Goal: Communication & Community: Share content

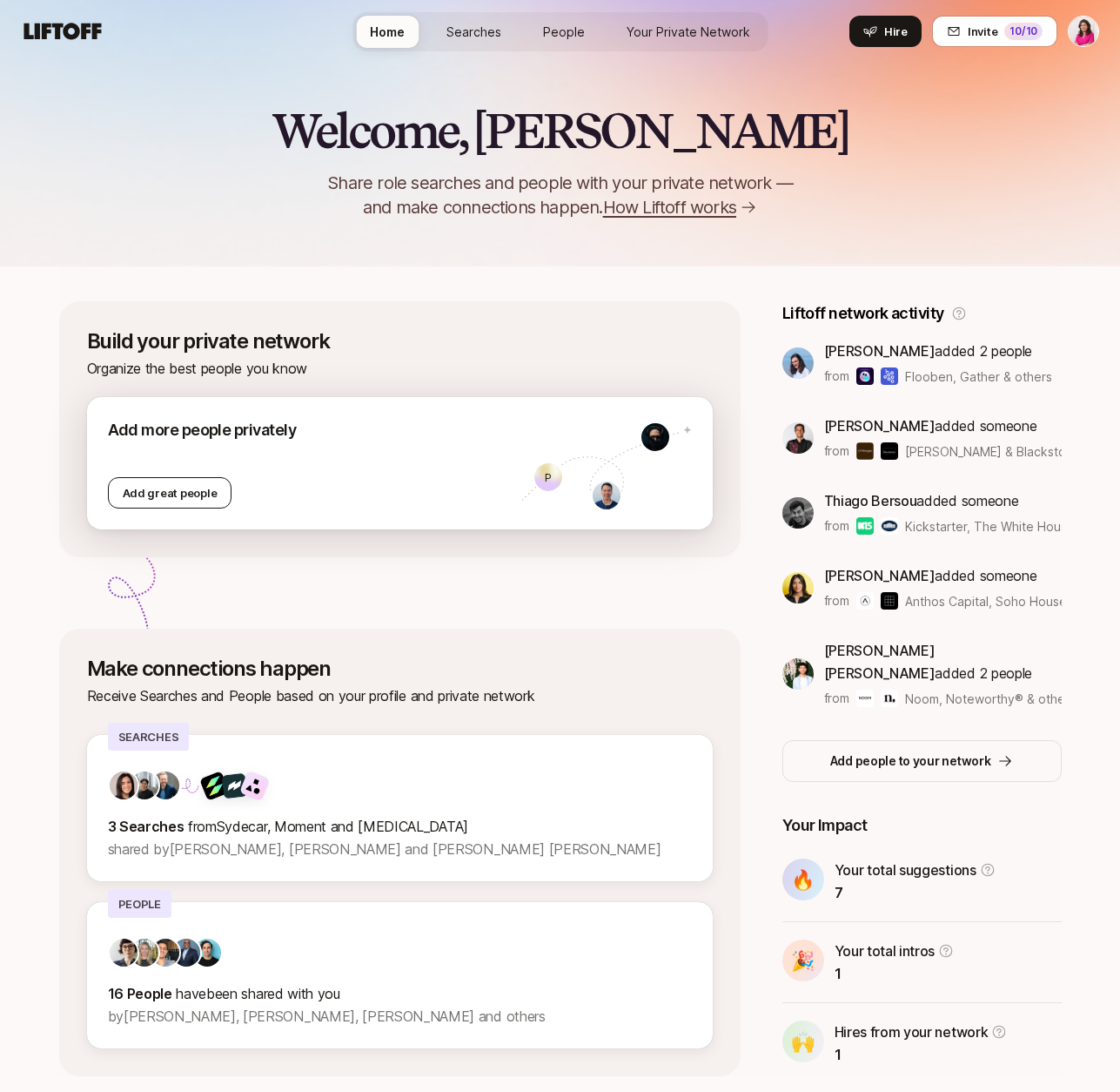
click at [168, 494] on div "Add great people" at bounding box center [170, 492] width 125 height 31
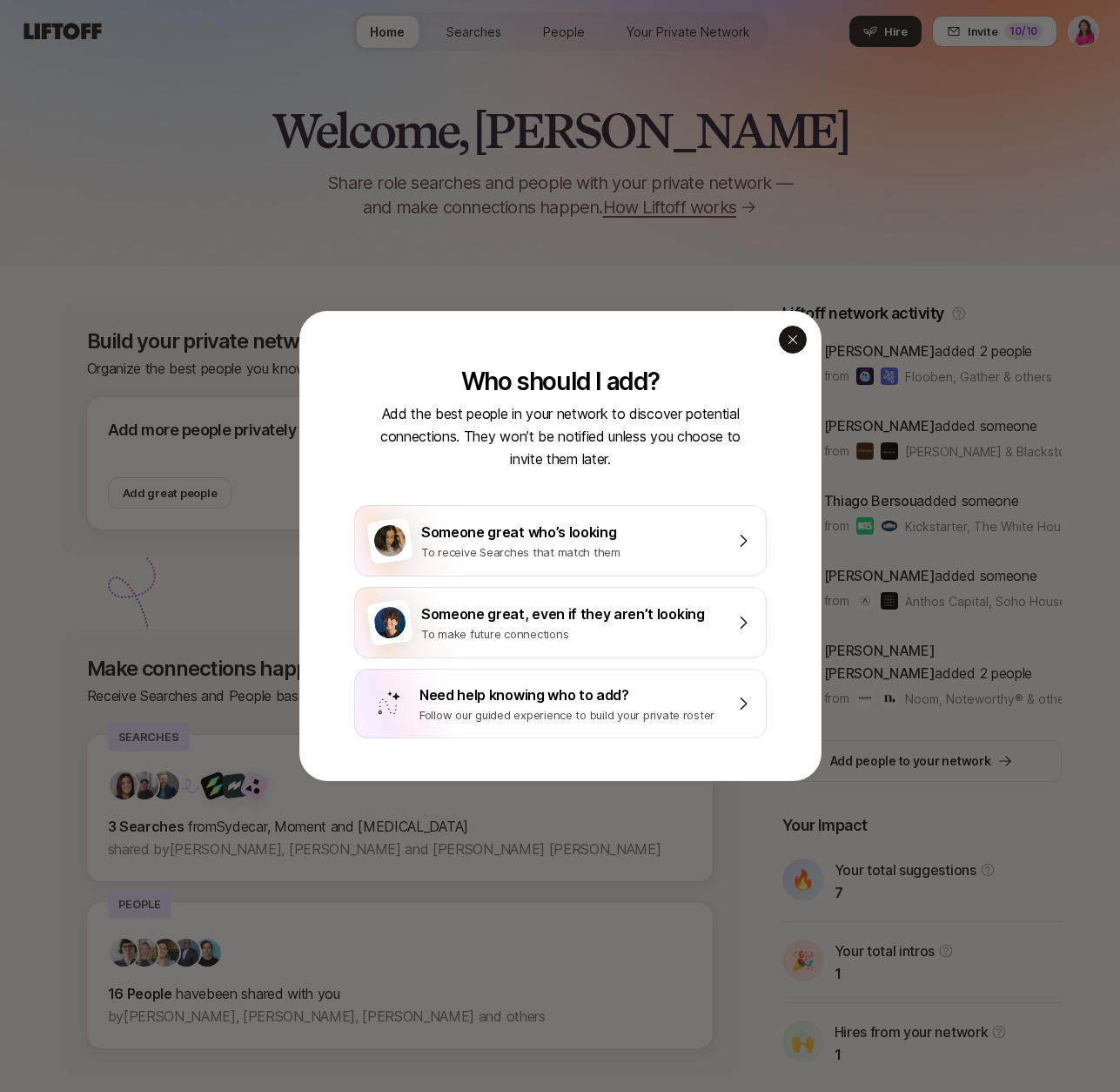
click at [796, 344] on icon "button" at bounding box center [793, 339] width 14 height 14
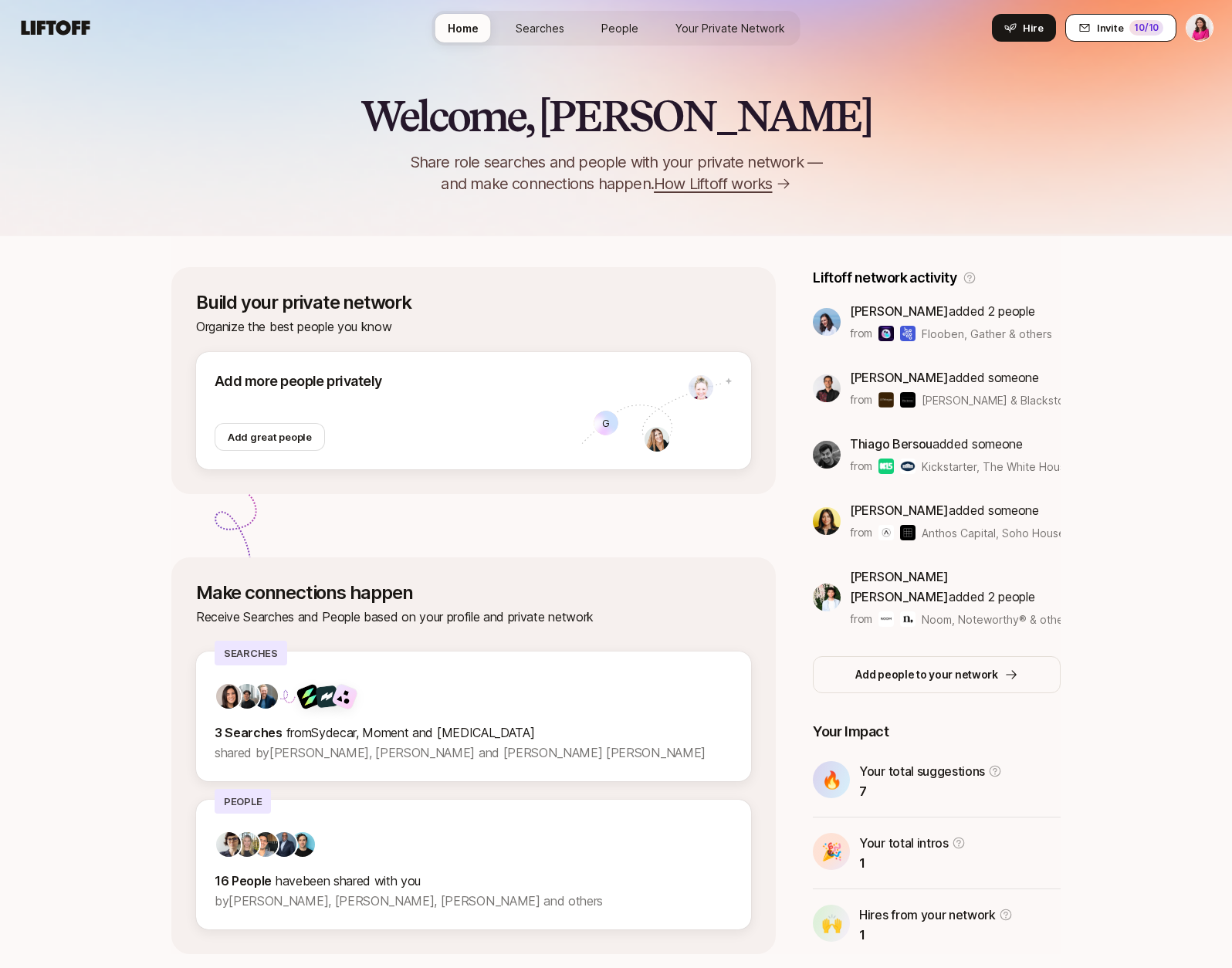
click at [992, 24] on button "Invite 10 /10" at bounding box center [1120, 28] width 112 height 28
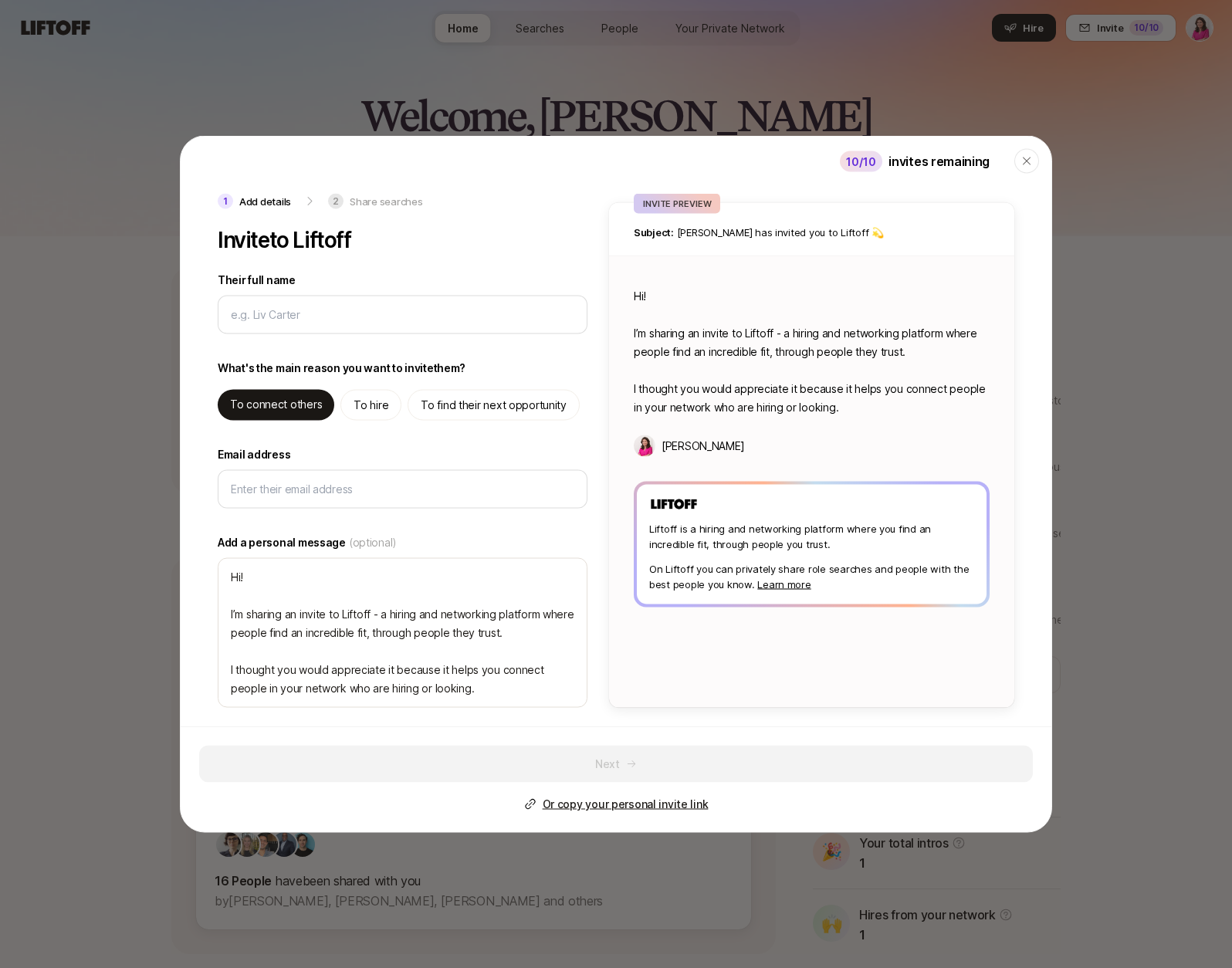
type textarea "x"
click at [600, 802] on p "Or copy your personal invite link" at bounding box center [626, 803] width 166 height 18
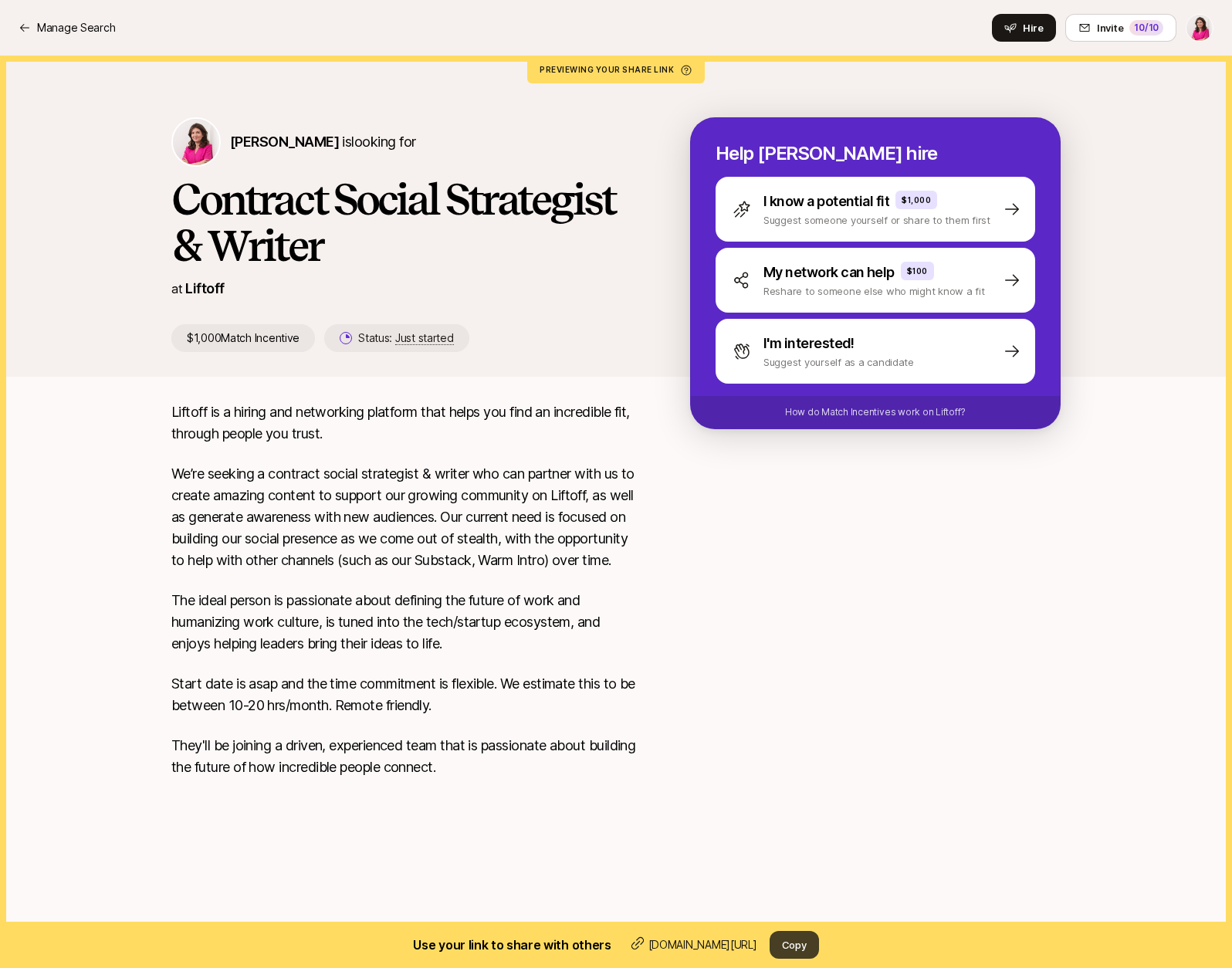
click at [794, 945] on button "Copy" at bounding box center [794, 944] width 50 height 28
